Goal: Find contact information: Find contact information

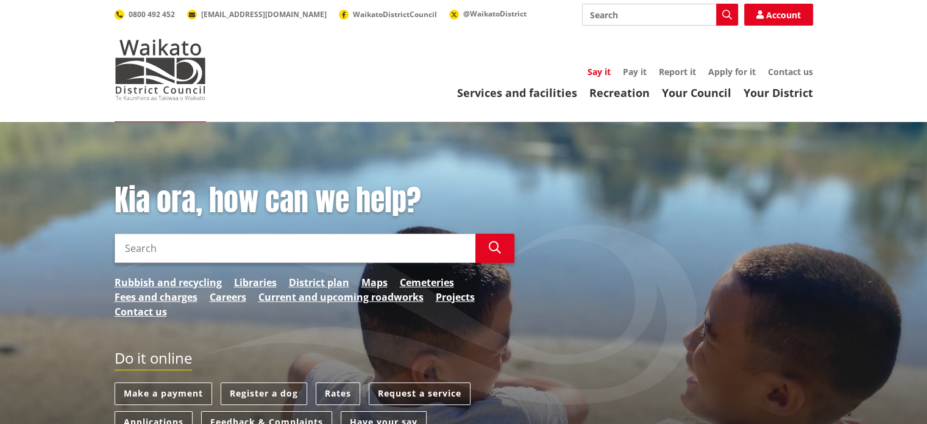
click at [596, 72] on link "Say it" at bounding box center [599, 72] width 23 height 12
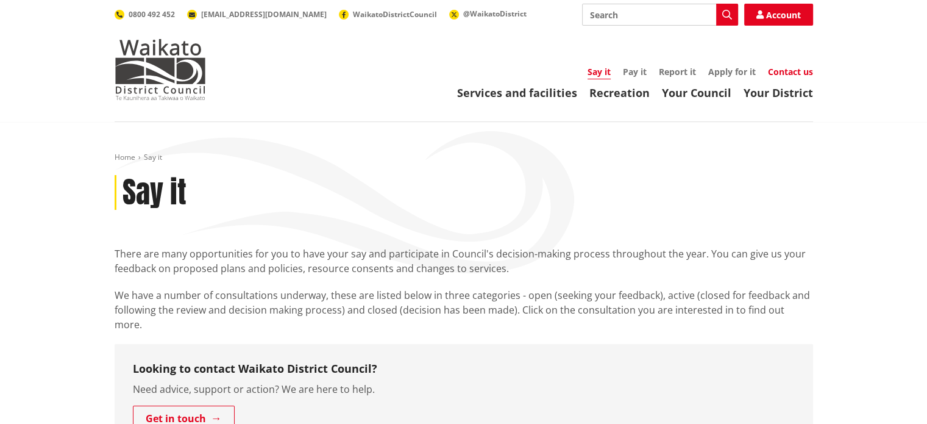
click at [770, 71] on link "Contact us" at bounding box center [790, 72] width 45 height 12
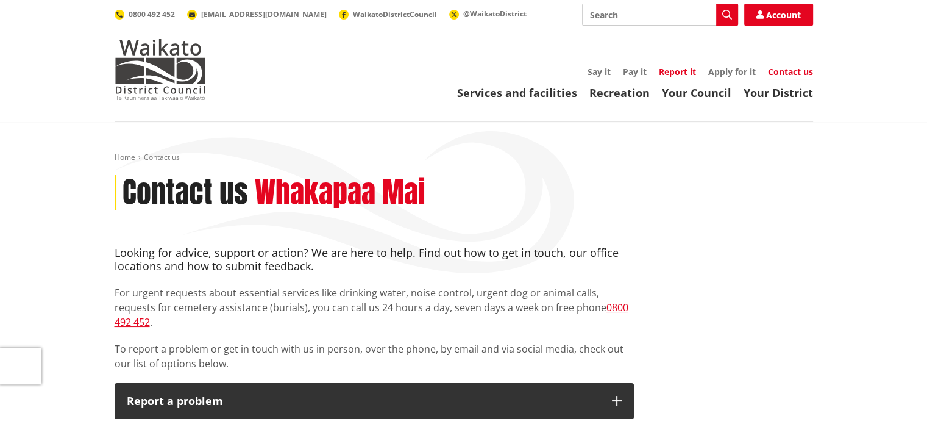
click at [676, 73] on link "Report it" at bounding box center [677, 72] width 37 height 12
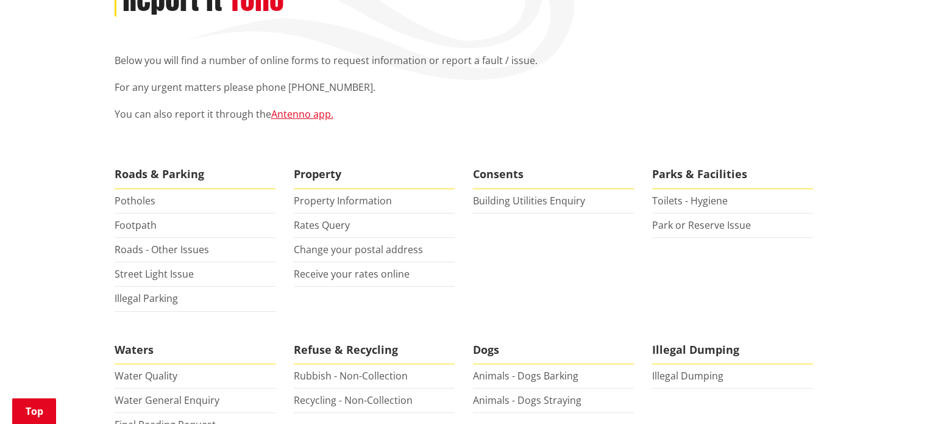
scroll to position [183, 0]
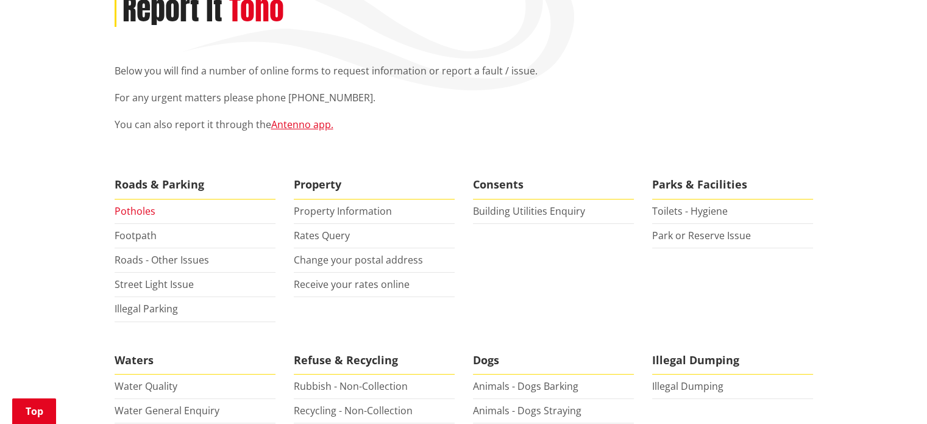
click at [134, 209] on link "Potholes" at bounding box center [135, 210] width 41 height 13
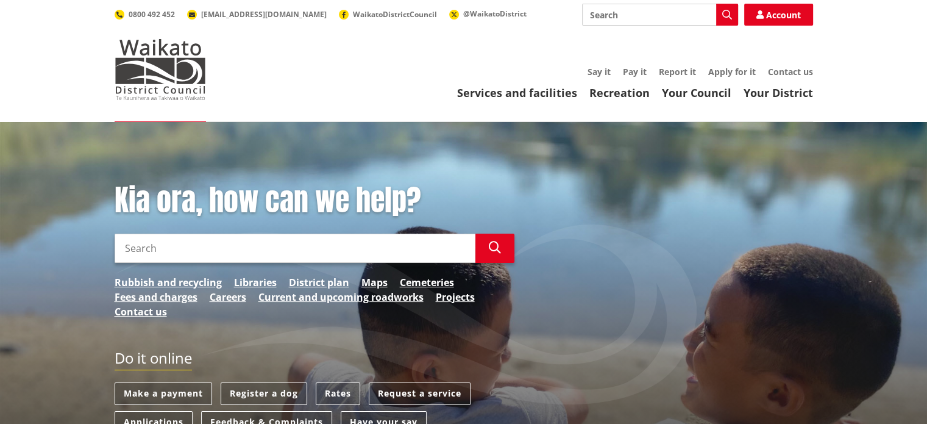
click at [633, 15] on input "Search" at bounding box center [660, 15] width 156 height 22
type input "compliments"
click at [730, 15] on icon "button" at bounding box center [728, 15] width 10 height 10
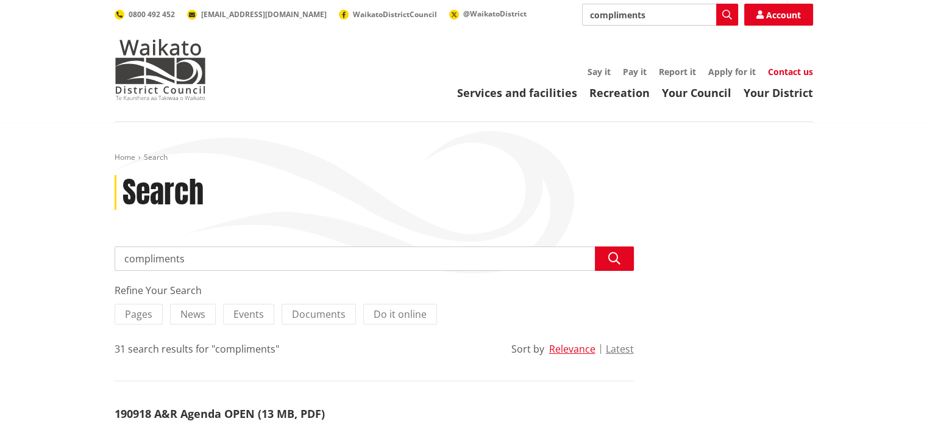
click at [790, 71] on link "Contact us" at bounding box center [790, 72] width 45 height 12
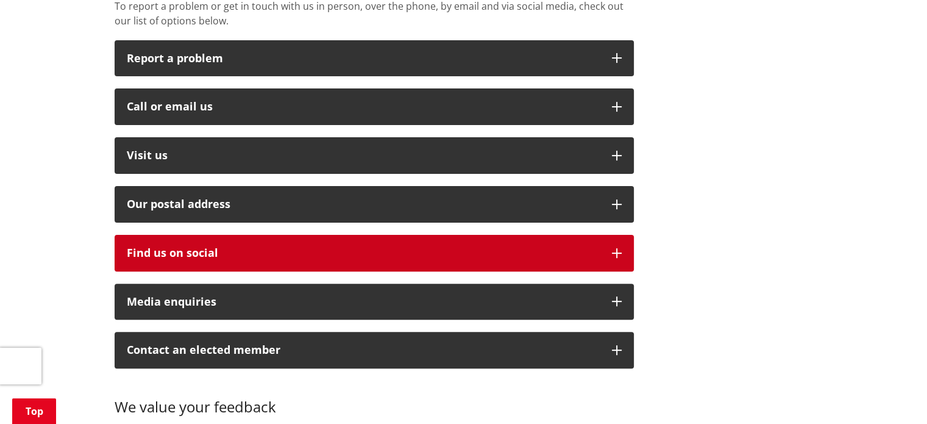
scroll to position [305, 0]
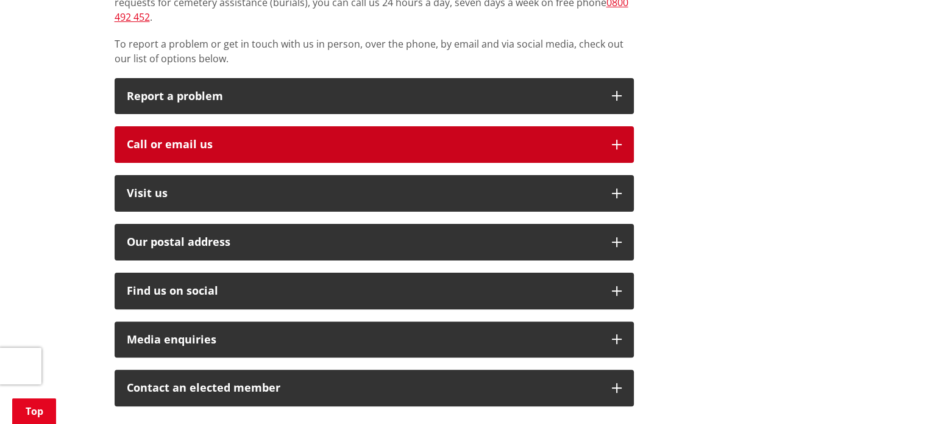
click at [470, 138] on div "Call or email us" at bounding box center [363, 144] width 473 height 12
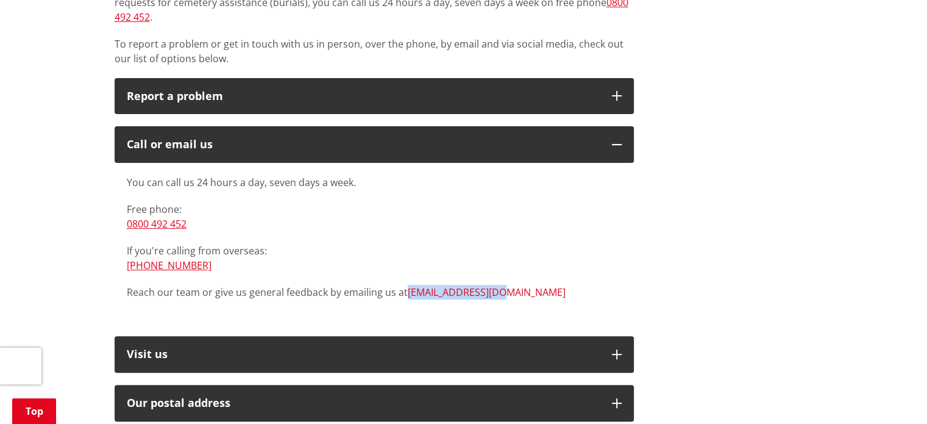
drag, startPoint x: 502, startPoint y: 273, endPoint x: 406, endPoint y: 279, distance: 96.5
click at [406, 285] on p "Reach our team or give us general feedback by emailing us at [EMAIL_ADDRESS][DO…" at bounding box center [374, 292] width 495 height 15
copy link "[EMAIL_ADDRESS][DOMAIN_NAME]"
